Goal: Find specific page/section: Find specific page/section

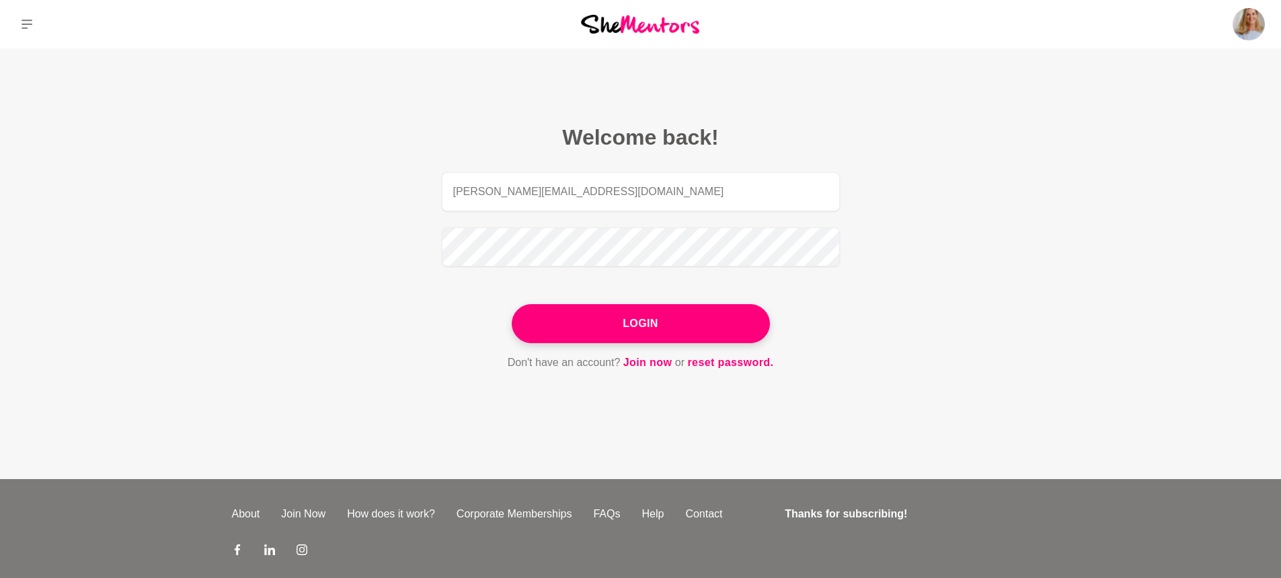
click at [646, 322] on button "Login" at bounding box center [641, 323] width 258 height 39
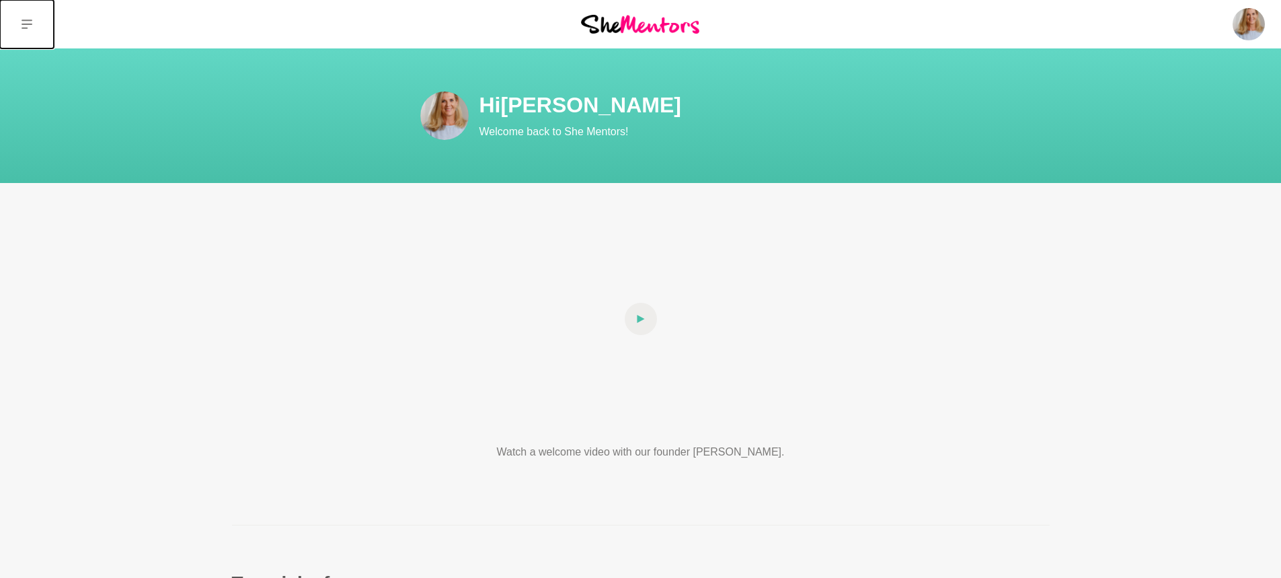
click at [22, 20] on icon at bounding box center [27, 24] width 11 height 11
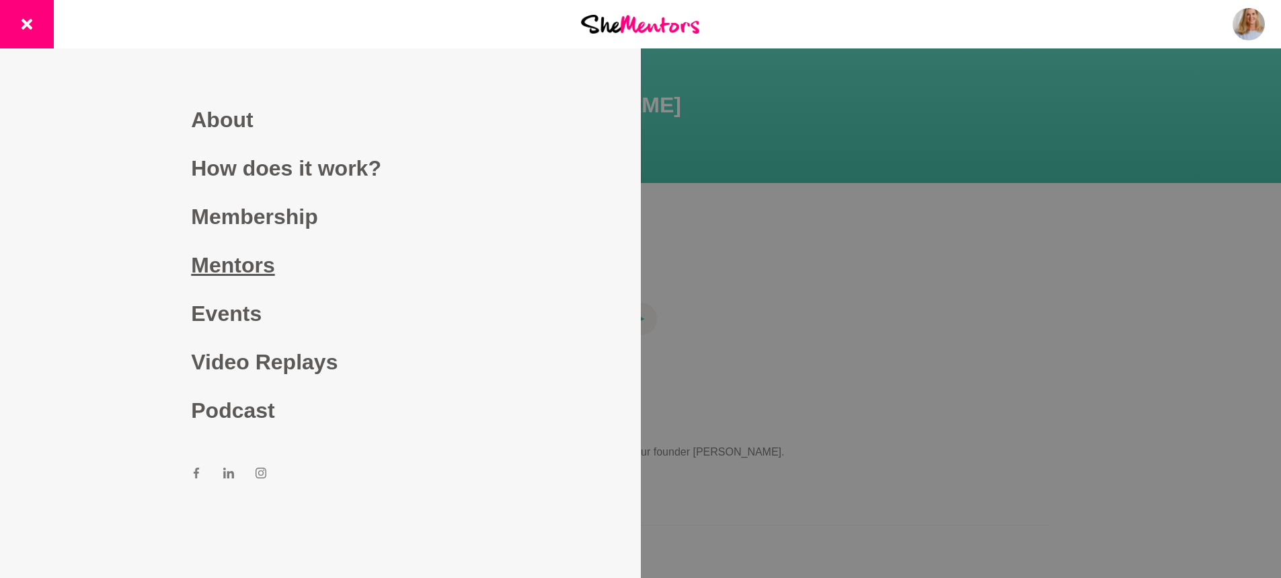
click at [216, 265] on link "Mentors" at bounding box center [320, 265] width 258 height 48
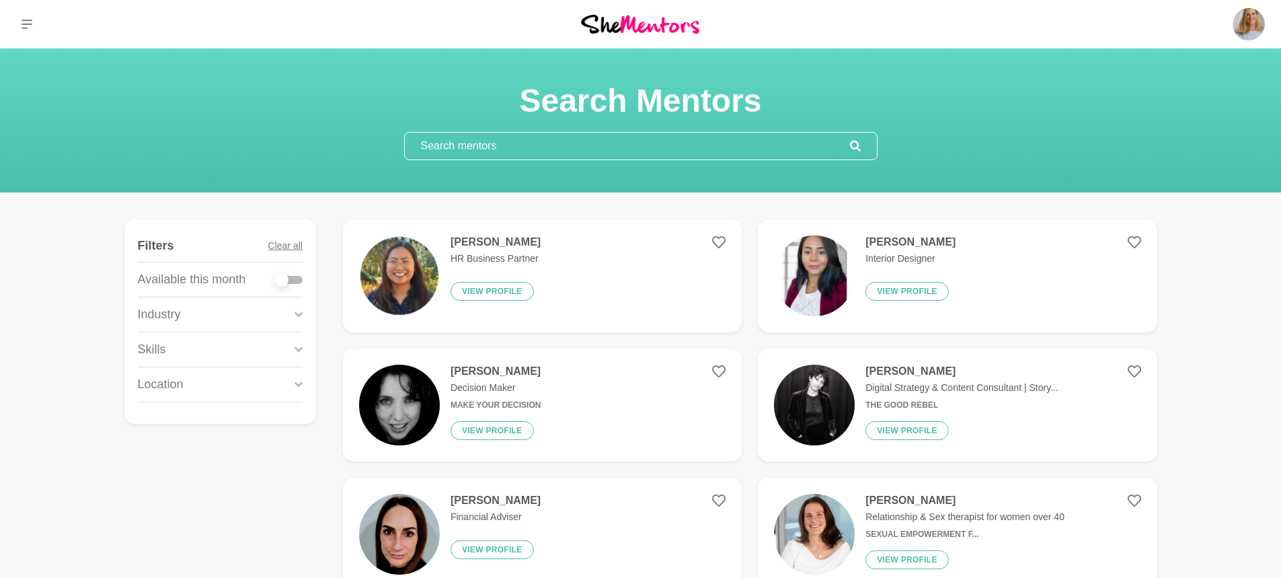
click at [471, 143] on input "text" at bounding box center [627, 146] width 445 height 27
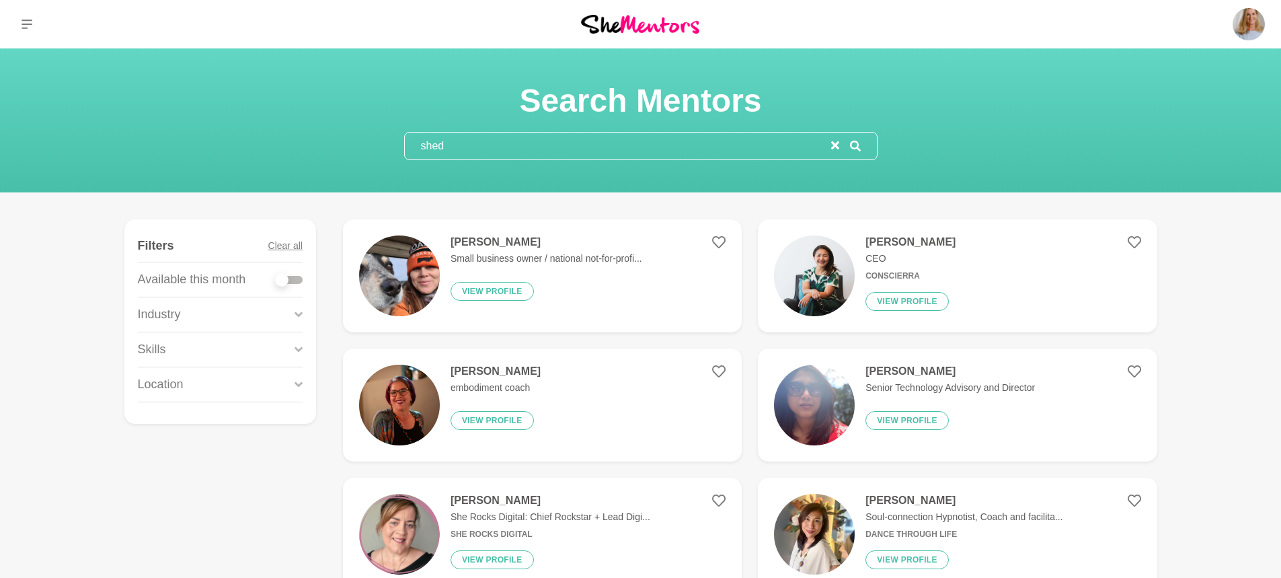
type input "shed"
click at [839, 145] on div "shed" at bounding box center [641, 146] width 474 height 28
